Goal: Task Accomplishment & Management: Use online tool/utility

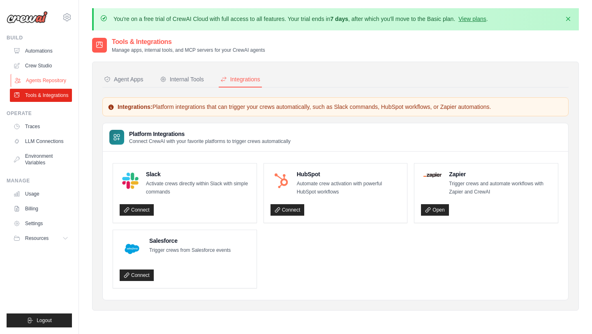
click at [59, 81] on link "Agents Repository" at bounding box center [42, 80] width 62 height 13
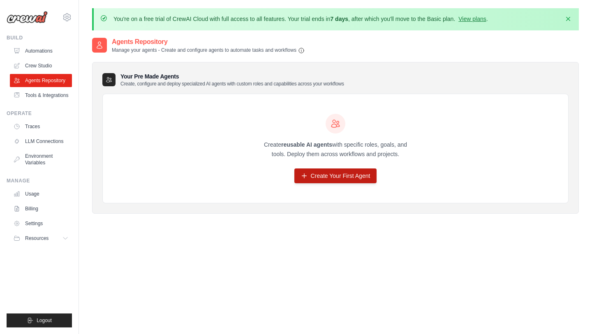
click at [334, 178] on link "Create Your First Agent" at bounding box center [335, 175] width 83 height 15
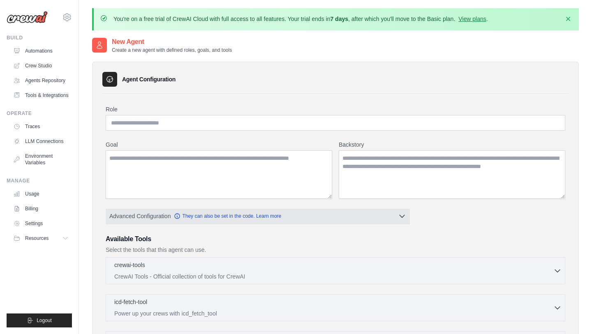
click at [384, 215] on button "Advanced Configuration They can also be set in the code. Learn more" at bounding box center [257, 216] width 303 height 15
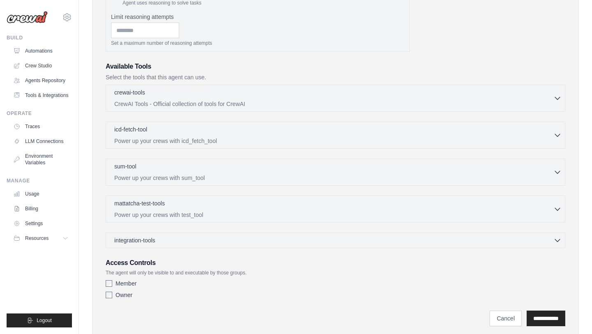
scroll to position [239, 0]
click at [385, 218] on div "mattatcha-test-tools 0 selected Power up your crews with test_tool" at bounding box center [335, 207] width 459 height 27
click at [363, 242] on div "integration-tools 0 selected" at bounding box center [337, 239] width 447 height 8
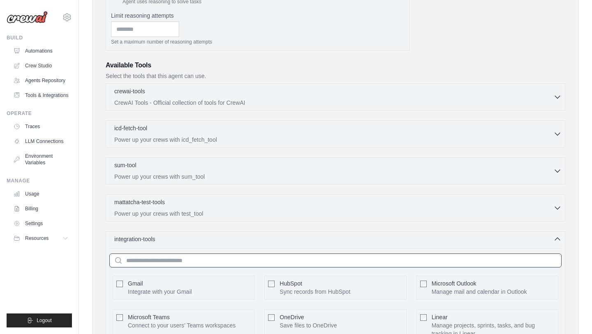
click at [350, 258] on input "text" at bounding box center [335, 260] width 452 height 14
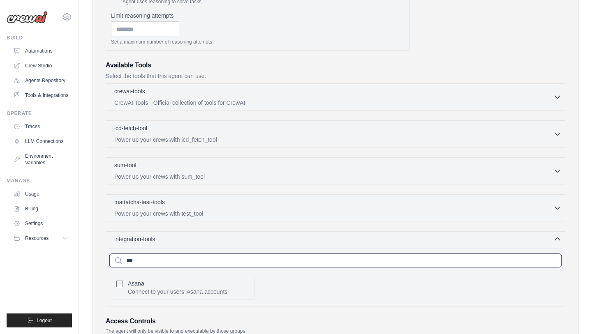
type input "***"
click at [161, 286] on div "Asana Connect to your users’ Asana accounts" at bounding box center [177, 287] width 99 height 16
click at [244, 291] on button "Configure" at bounding box center [236, 291] width 29 height 11
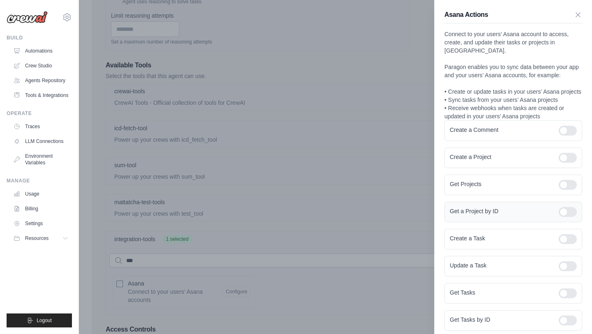
click at [572, 207] on div at bounding box center [567, 212] width 18 height 10
click at [569, 288] on div at bounding box center [567, 293] width 18 height 10
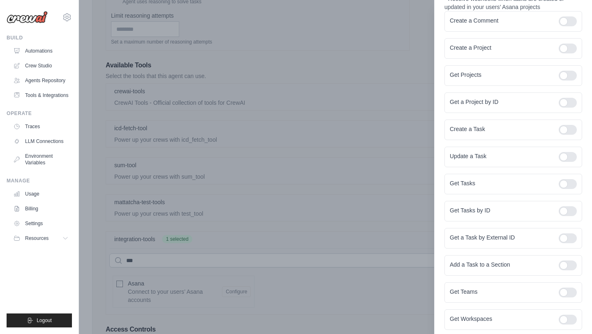
scroll to position [116, 0]
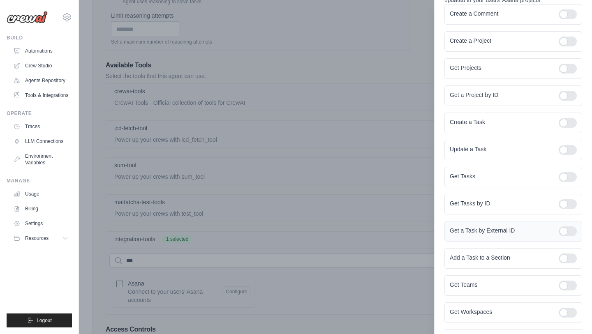
click at [570, 226] on div at bounding box center [567, 231] width 18 height 10
click at [571, 253] on div at bounding box center [567, 258] width 18 height 10
click at [564, 253] on div at bounding box center [567, 258] width 18 height 10
click at [572, 308] on div at bounding box center [567, 313] width 18 height 10
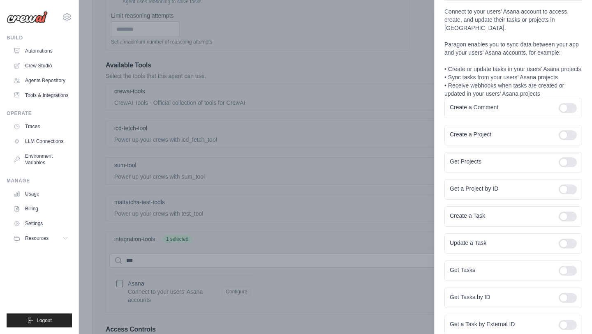
scroll to position [21, 0]
click at [571, 159] on div at bounding box center [567, 164] width 18 height 10
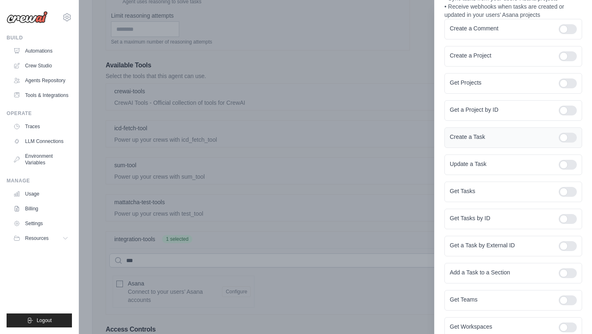
scroll to position [103, 0]
click at [569, 212] on div at bounding box center [567, 217] width 18 height 10
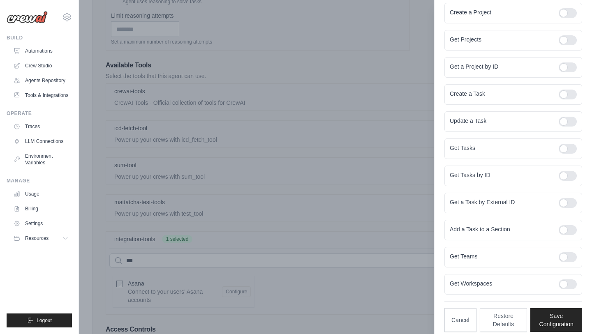
scroll to position [144, 0]
click at [571, 253] on div at bounding box center [567, 258] width 18 height 10
click at [554, 313] on button "Save Configuration" at bounding box center [556, 320] width 52 height 24
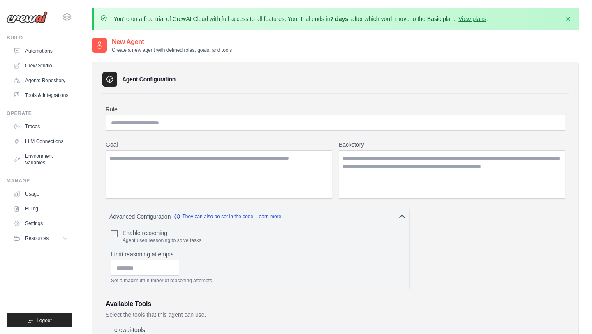
scroll to position [0, 0]
click at [209, 121] on input "Role" at bounding box center [335, 123] width 459 height 16
type input "**********"
click at [261, 165] on textarea "Goal" at bounding box center [219, 174] width 226 height 48
paste textarea "**********"
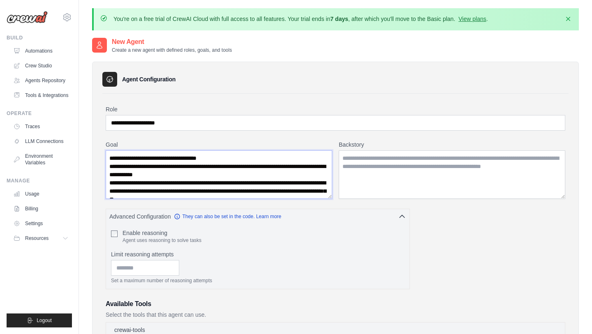
drag, startPoint x: 233, startPoint y: 151, endPoint x: 104, endPoint y: 141, distance: 129.0
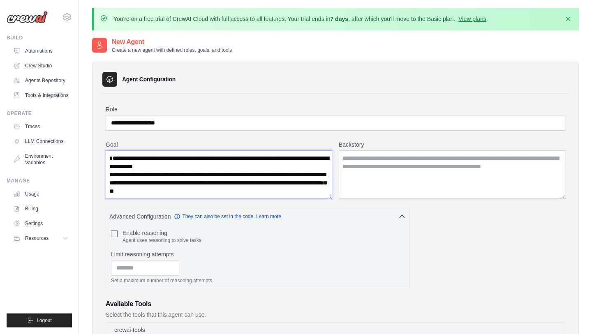
type textarea "**********"
click at [424, 168] on textarea "Backstory" at bounding box center [451, 174] width 226 height 48
paste textarea "**********"
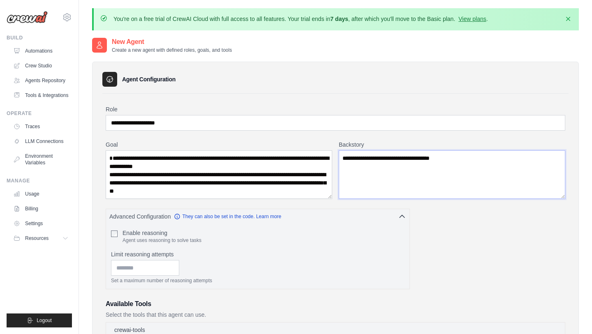
scroll to position [8, 0]
type textarea "**********"
click at [257, 191] on textarea "**********" at bounding box center [219, 174] width 226 height 48
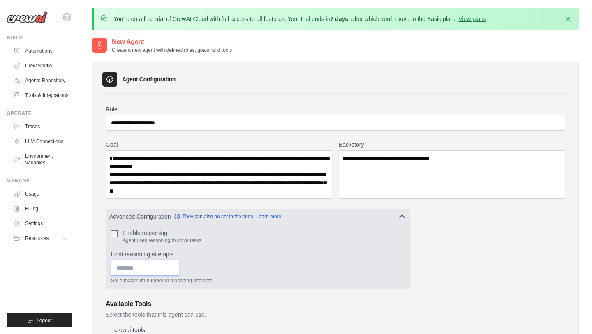
click at [136, 270] on input "Limit reasoning attempts" at bounding box center [145, 268] width 68 height 16
type input "*"
click at [231, 278] on p "Set a maximum number of reasoning attempts" at bounding box center [257, 280] width 293 height 7
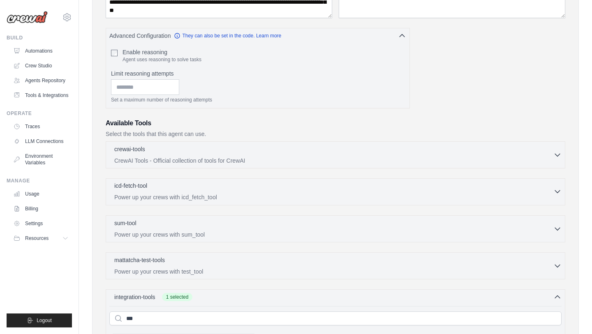
scroll to position [178, 0]
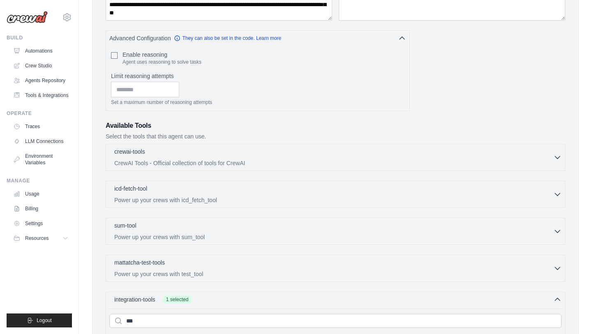
click at [265, 168] on div "crewai-tools 0 selected CrewAI Tools - Official collection of tools for CrewAI …" at bounding box center [335, 157] width 459 height 27
click at [269, 159] on p "CrewAI Tools - Official collection of tools for CrewAI" at bounding box center [333, 163] width 439 height 8
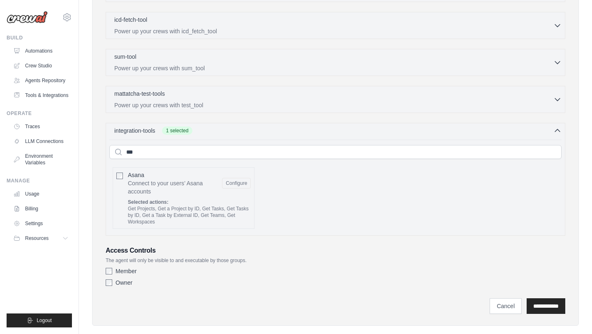
scroll to position [1725, 0]
click at [540, 299] on input "**********" at bounding box center [545, 307] width 39 height 16
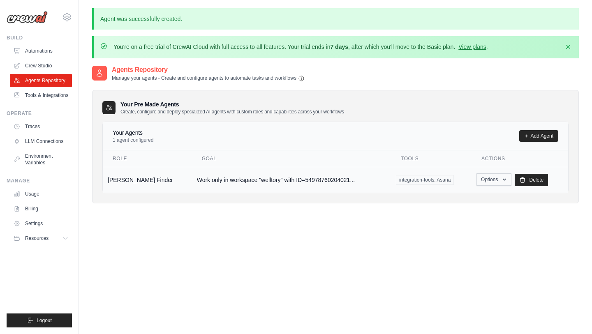
click at [501, 179] on icon "button" at bounding box center [504, 179] width 7 height 7
click at [467, 197] on link "Show" at bounding box center [481, 198] width 59 height 15
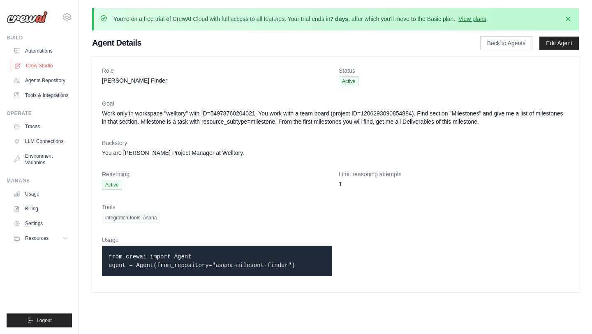
click at [39, 65] on link "Crew Studio" at bounding box center [42, 65] width 62 height 13
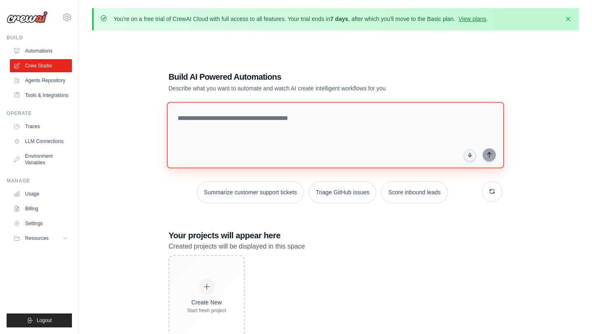
click at [230, 118] on textarea at bounding box center [335, 135] width 337 height 67
click at [226, 117] on textarea "**********" at bounding box center [337, 134] width 340 height 67
type textarea "**********"
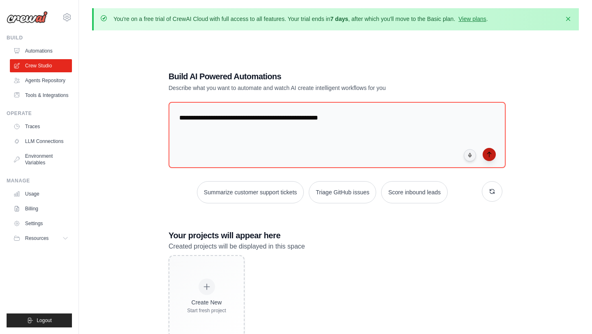
click at [486, 156] on icon "submit" at bounding box center [489, 154] width 7 height 7
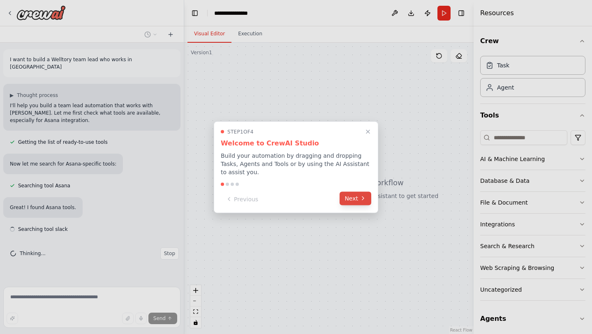
click at [352, 201] on button "Next" at bounding box center [355, 198] width 32 height 14
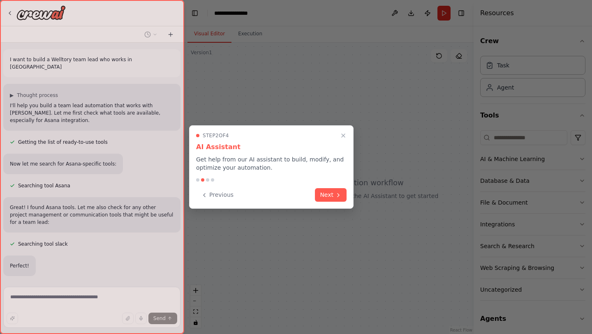
scroll to position [40, 0]
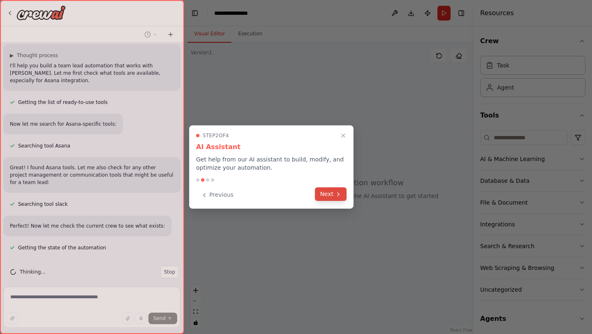
click at [331, 196] on button "Next" at bounding box center [331, 194] width 32 height 14
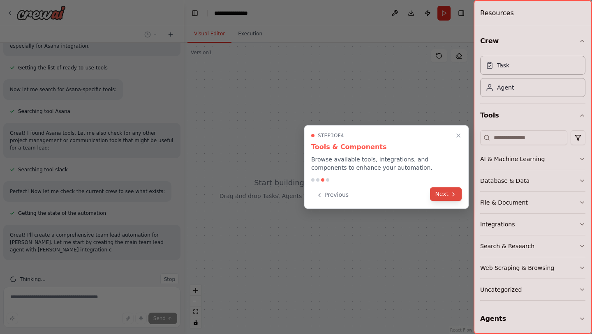
click at [442, 193] on button "Next" at bounding box center [446, 194] width 32 height 14
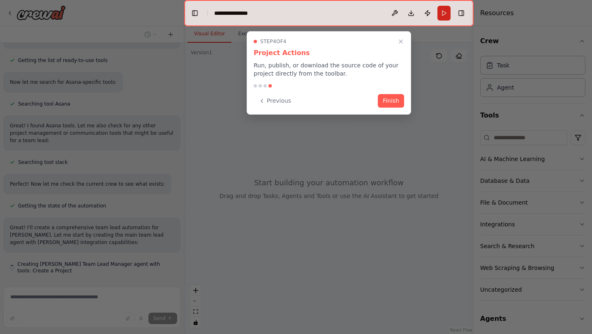
scroll to position [105, 0]
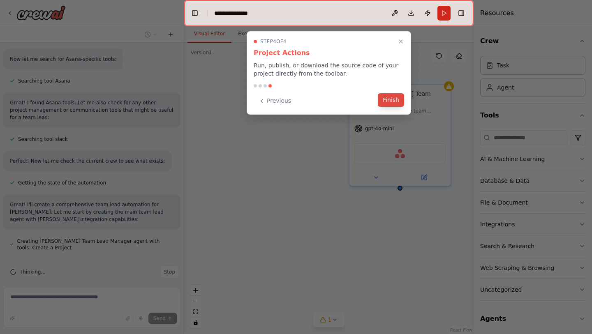
click at [391, 103] on button "Finish" at bounding box center [391, 100] width 26 height 14
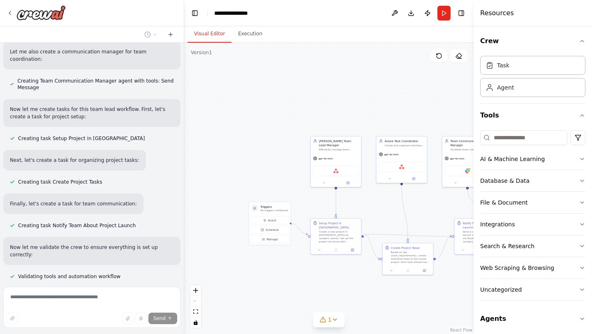
scroll to position [400, 0]
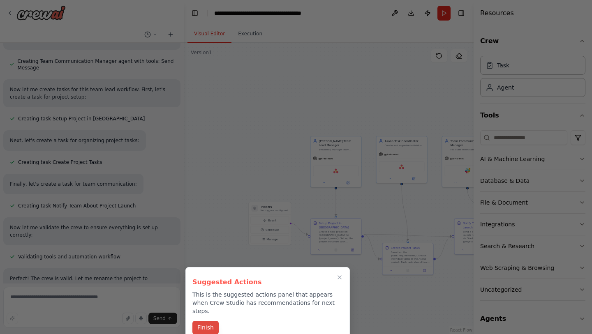
click at [205, 322] on button "Finish" at bounding box center [205, 328] width 26 height 14
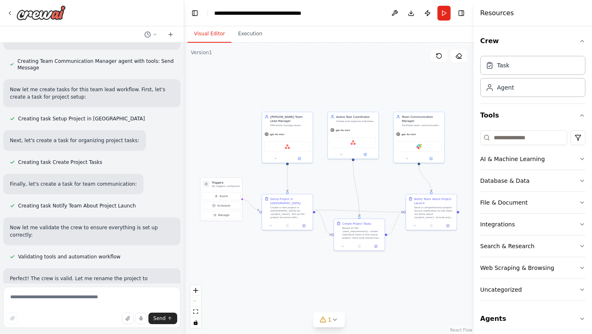
drag, startPoint x: 262, startPoint y: 159, endPoint x: 214, endPoint y: 135, distance: 54.0
click at [214, 135] on div ".deletable-edge-delete-btn { width: 20px; height: 20px; border: 0px solid #ffff…" at bounding box center [328, 188] width 289 height 291
